Goal: Navigation & Orientation: Find specific page/section

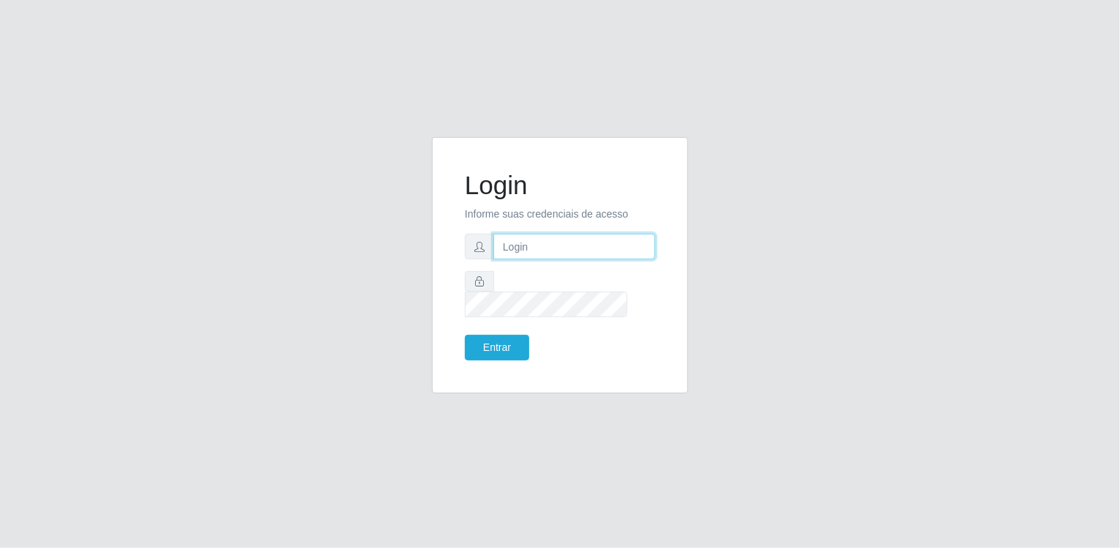
click at [559, 254] on input "text" at bounding box center [574, 247] width 162 height 26
type input "[EMAIL_ADDRESS][DOMAIN_NAME]"
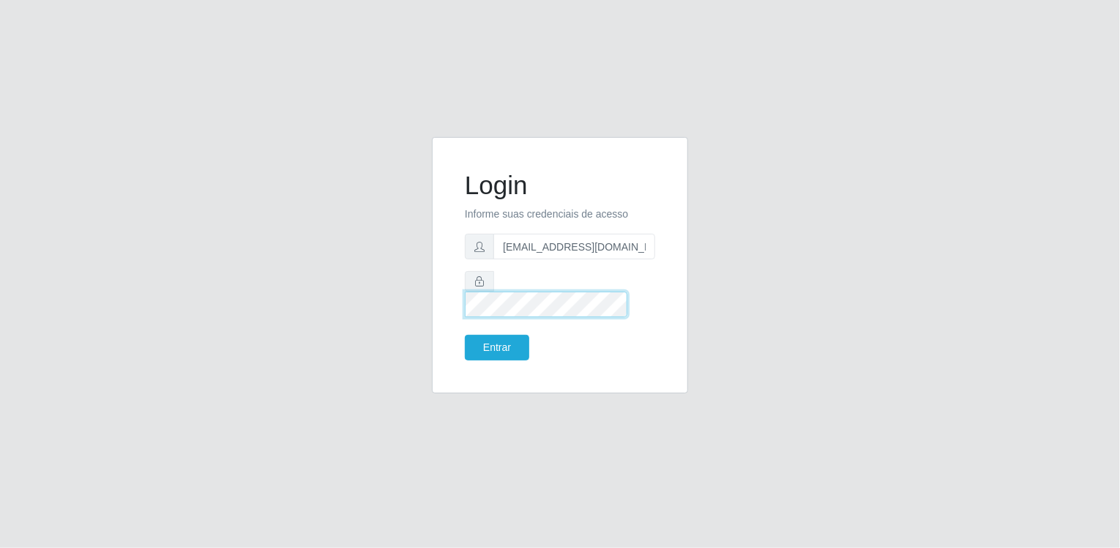
click at [465, 335] on button "Entrar" at bounding box center [497, 348] width 64 height 26
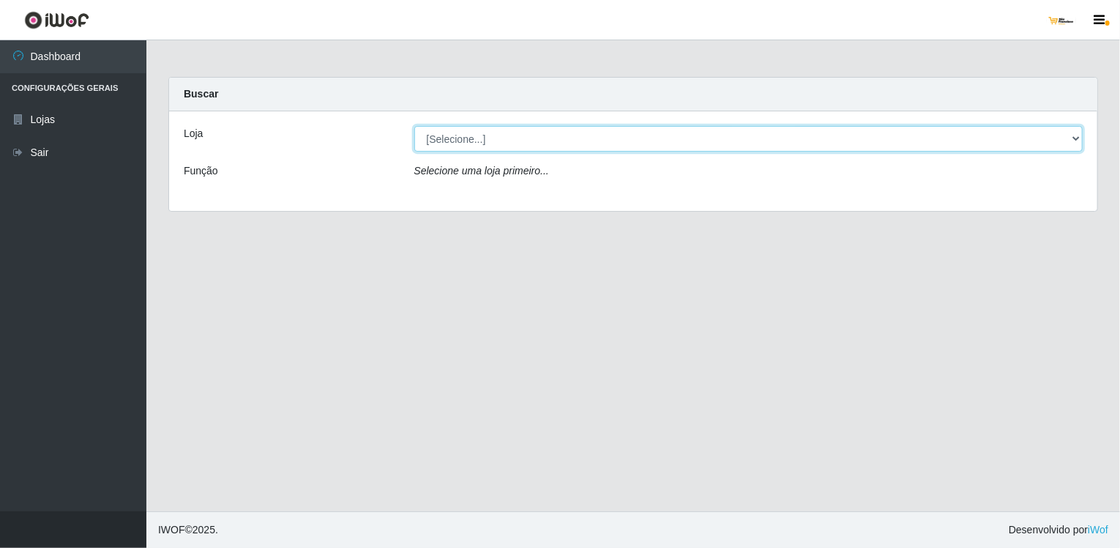
click at [1078, 138] on select "[Selecione...] [GEOGRAPHIC_DATA]" at bounding box center [748, 139] width 669 height 26
select select "168"
click at [414, 126] on select "[Selecione...] [GEOGRAPHIC_DATA]" at bounding box center [748, 139] width 669 height 26
